Goal: Communication & Community: Answer question/provide support

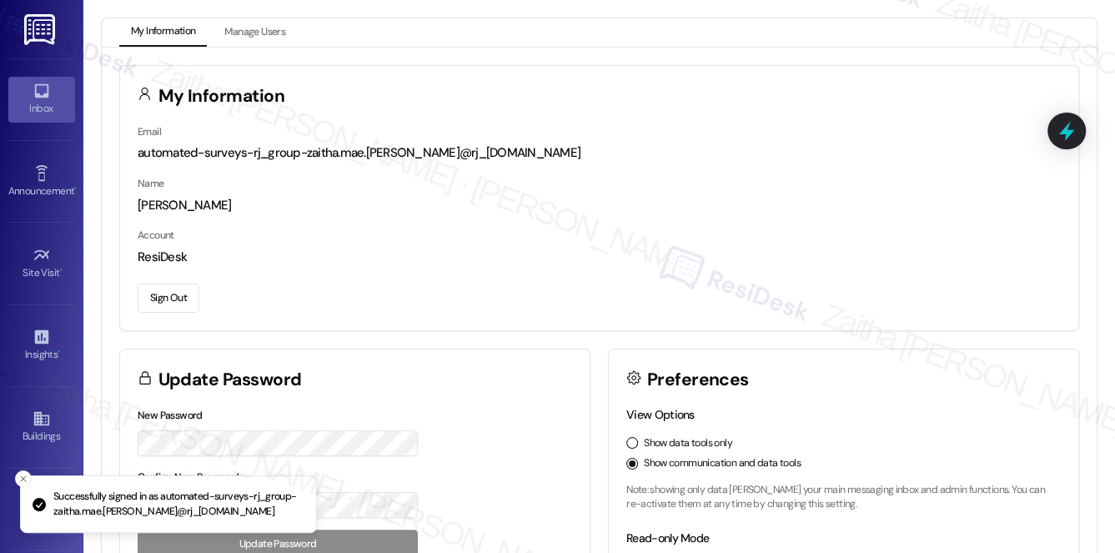
click at [14, 100] on div "Inbox" at bounding box center [41, 108] width 83 height 17
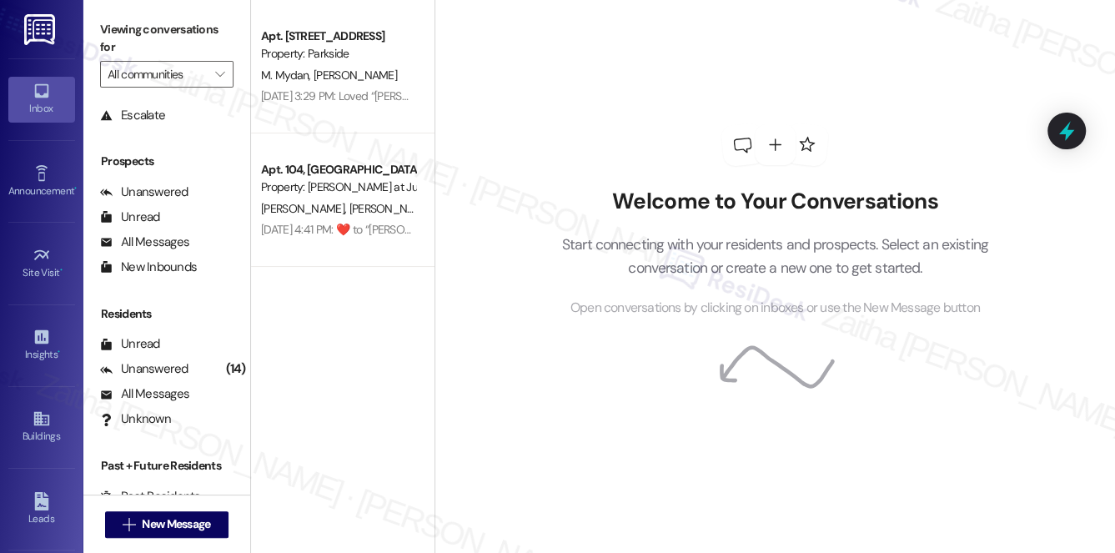
scroll to position [199, 0]
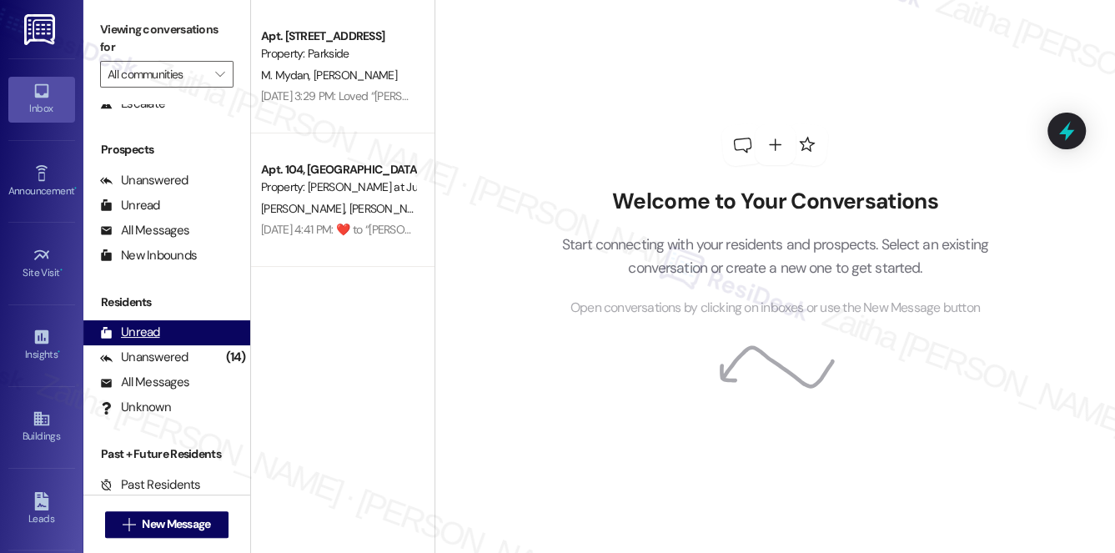
click at [148, 332] on div "Unread" at bounding box center [130, 333] width 60 height 18
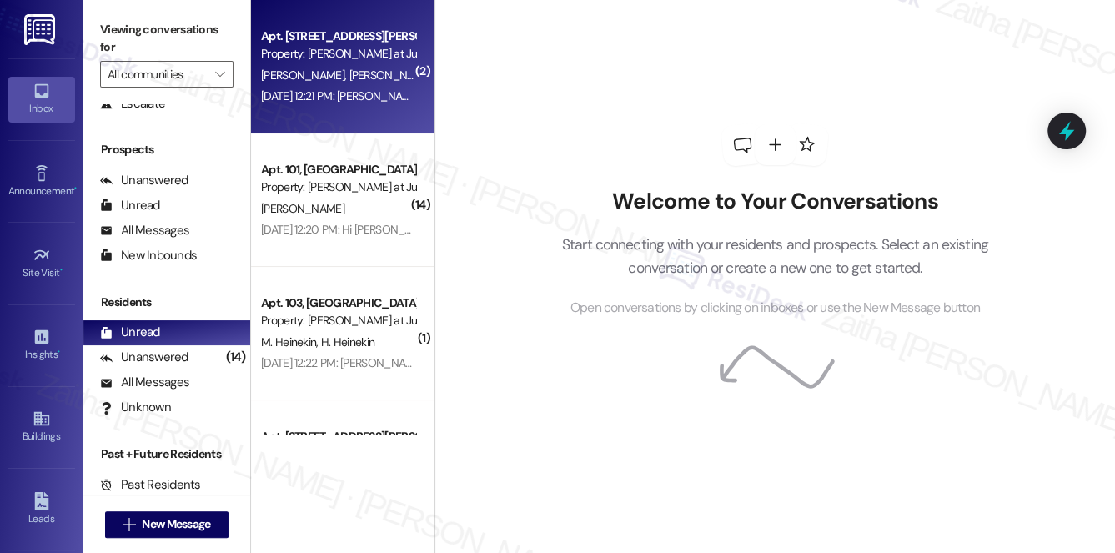
click at [380, 70] on div "[PERSON_NAME] [PERSON_NAME]" at bounding box center [338, 75] width 158 height 21
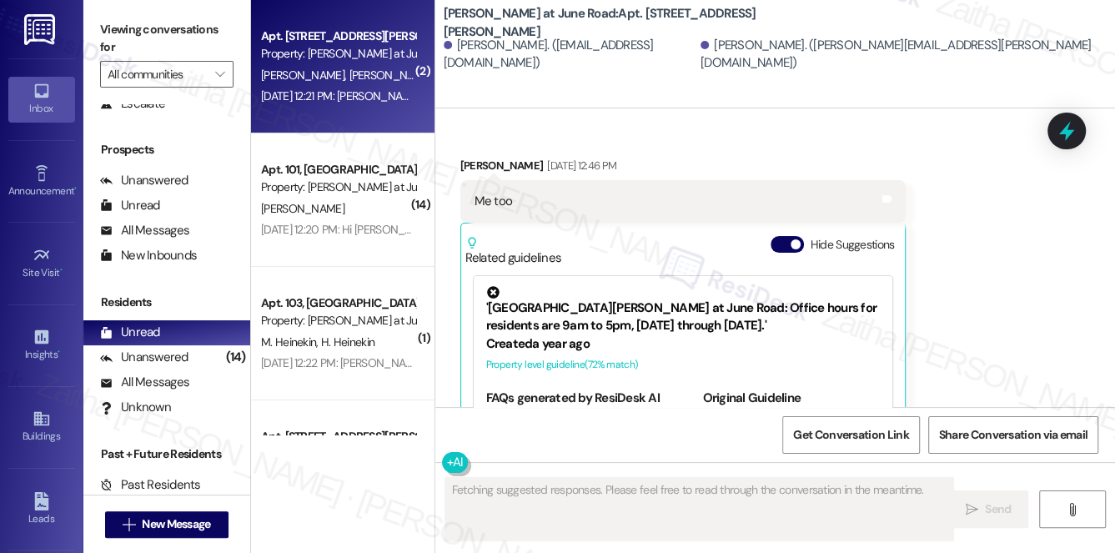
scroll to position [742, 0]
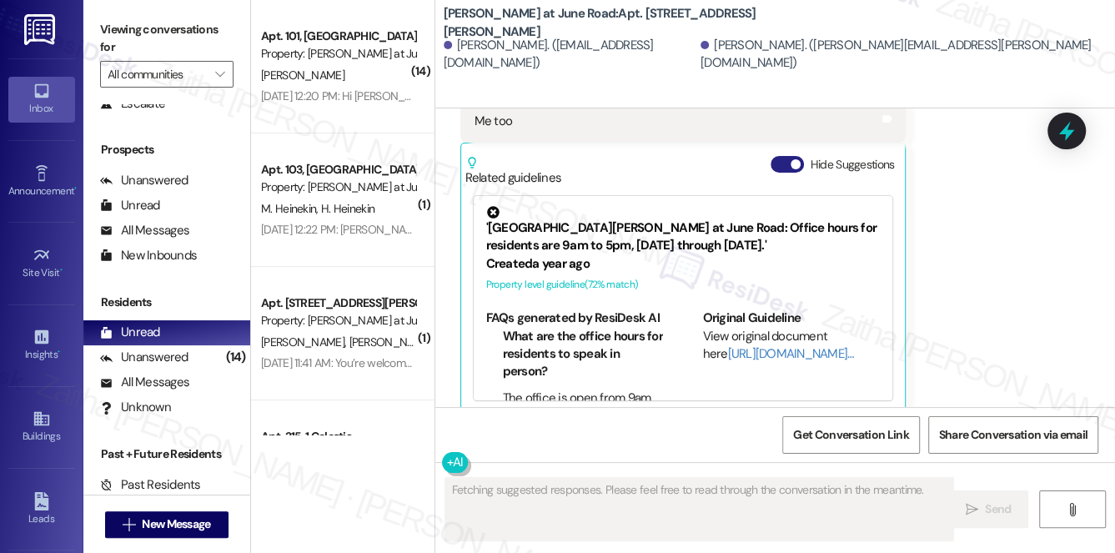
click at [778, 156] on button "Hide Suggestions" at bounding box center [787, 164] width 33 height 17
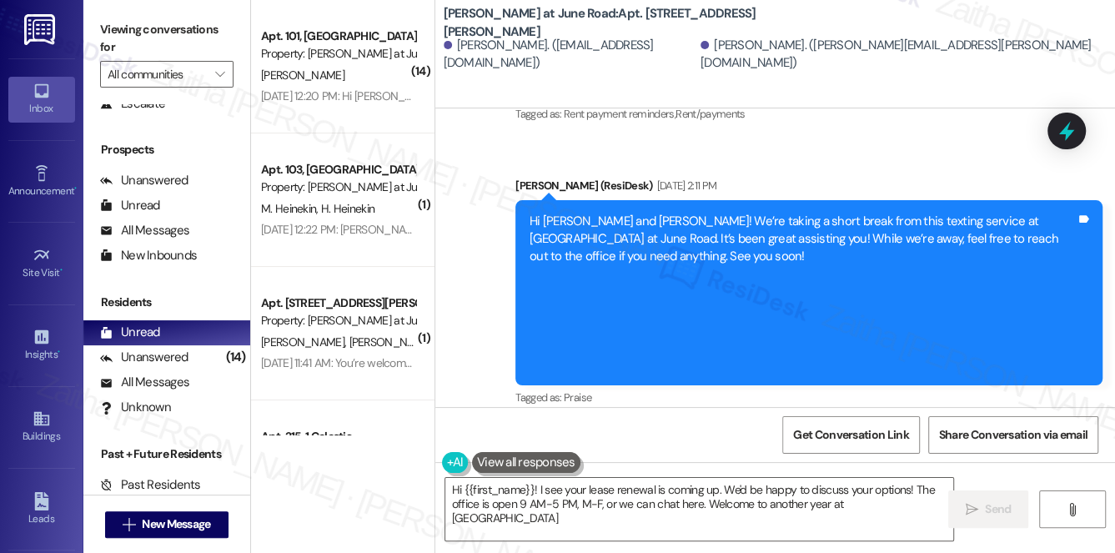
type textarea "Hi {{first_name}}! I see your lease renewal is coming up. We'd be happy to disc…"
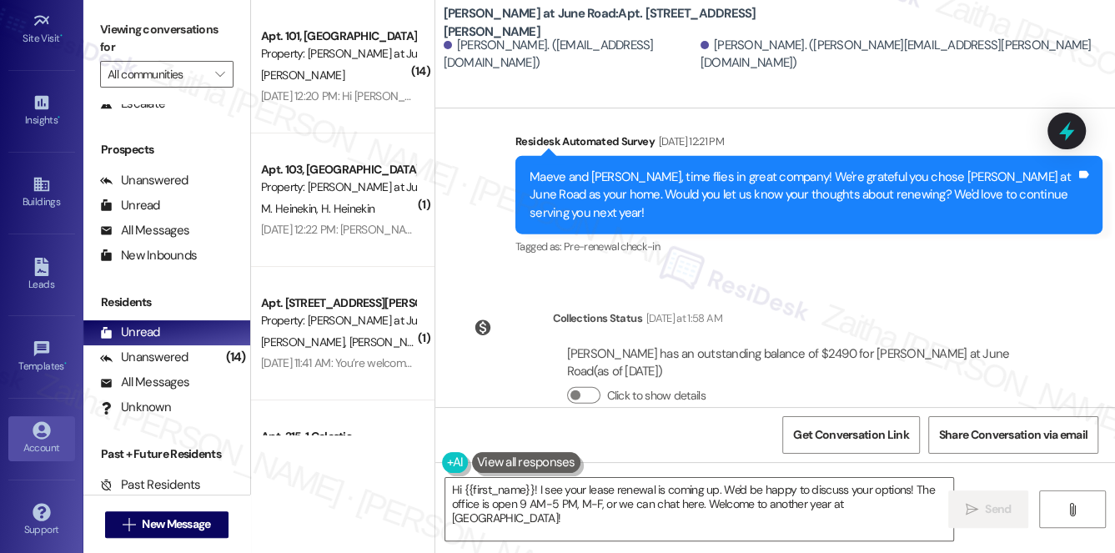
scroll to position [236, 0]
click at [47, 438] on div "Account" at bounding box center [41, 446] width 83 height 17
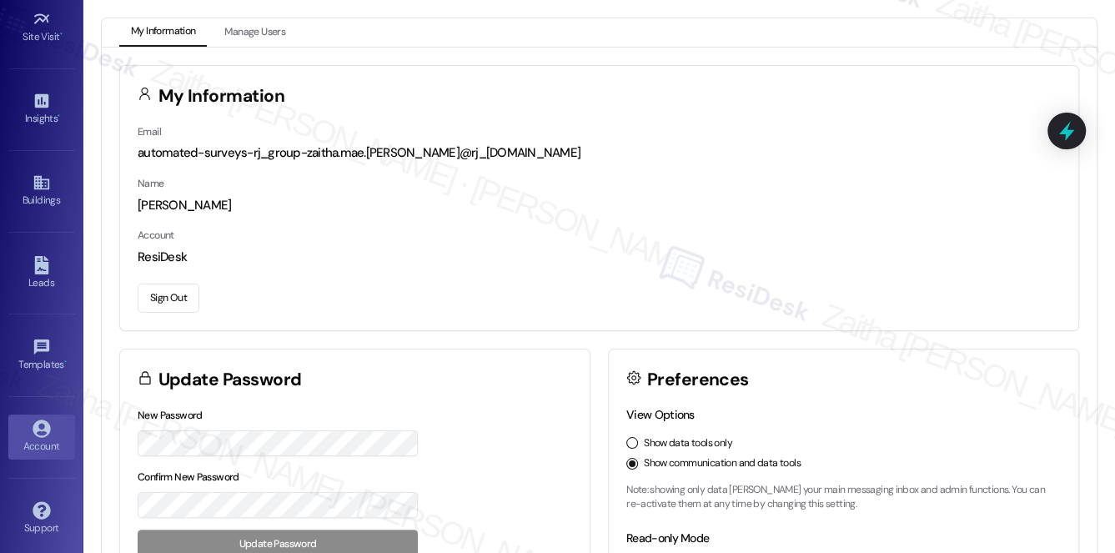
click at [160, 297] on button "Sign Out" at bounding box center [169, 298] width 62 height 29
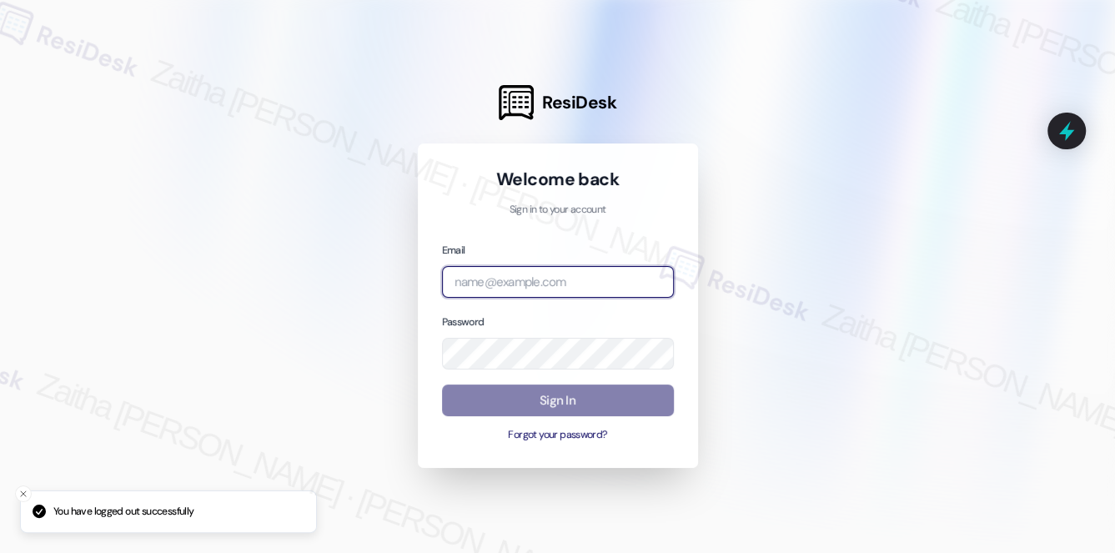
click at [538, 273] on input "email" at bounding box center [558, 282] width 232 height 33
type input "[EMAIL_ADDRESS][PERSON_NAME][DOMAIN_NAME]"
